Goal: Task Accomplishment & Management: Manage account settings

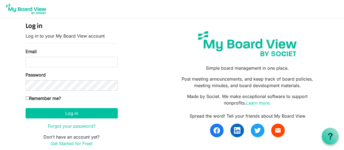
click at [44, 60] on input "Email" at bounding box center [72, 62] width 92 height 10
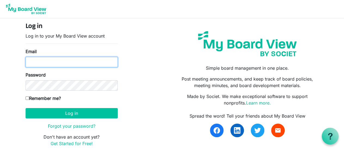
type input "[PERSON_NAME][EMAIL_ADDRESS][DOMAIN_NAME]"
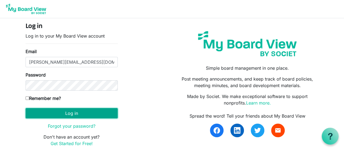
click at [46, 110] on button "Log in" at bounding box center [72, 113] width 92 height 10
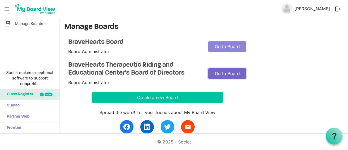
click at [222, 76] on link "Go to Board" at bounding box center [227, 73] width 38 height 10
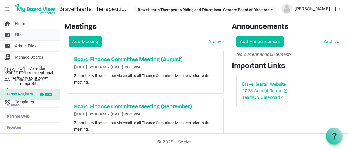
click at [21, 30] on span "Files" at bounding box center [19, 34] width 9 height 11
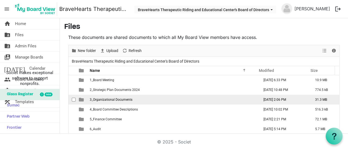
click at [119, 98] on span "3_Organizational Documents" at bounding box center [111, 100] width 43 height 4
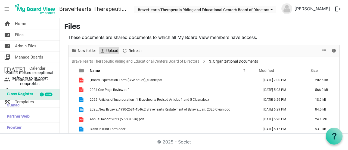
click at [106, 51] on span "Upload" at bounding box center [112, 50] width 13 height 7
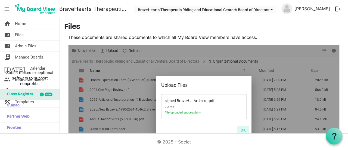
click at [243, 130] on button "OK" at bounding box center [243, 130] width 12 height 8
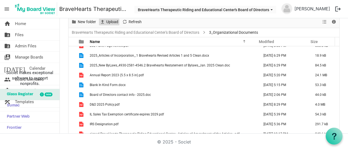
scroll to position [38, 0]
